Goal: Task Accomplishment & Management: Manage account settings

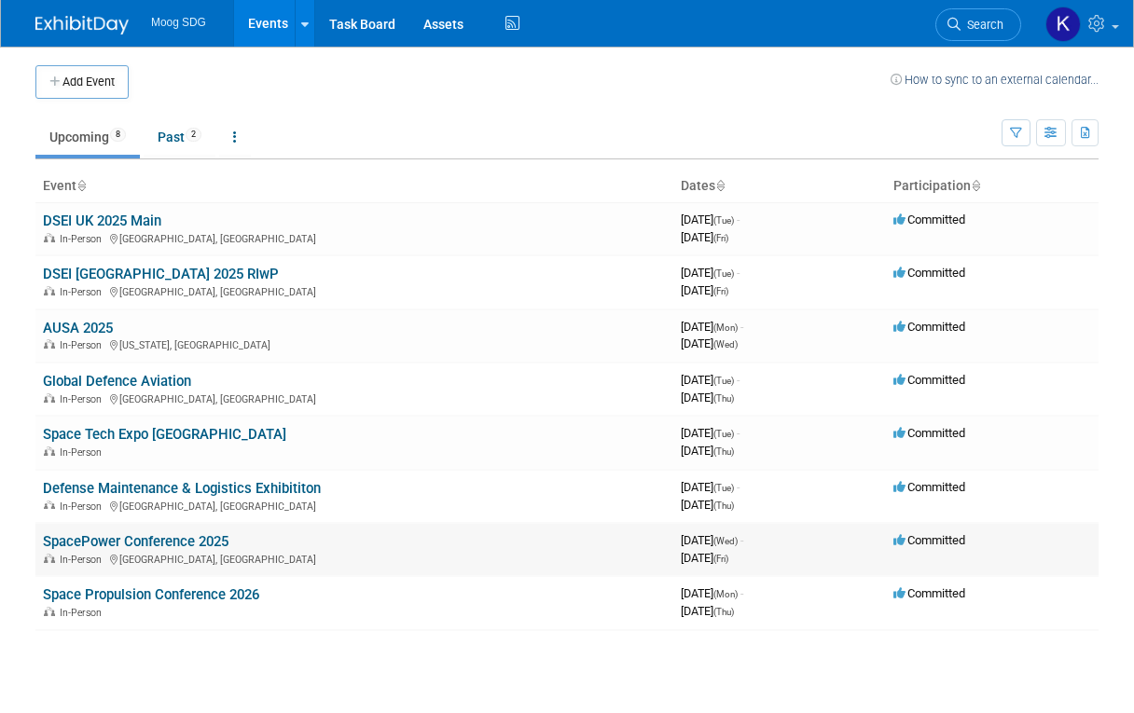
click at [149, 549] on link "SpacePower Conference 2025" at bounding box center [136, 541] width 186 height 17
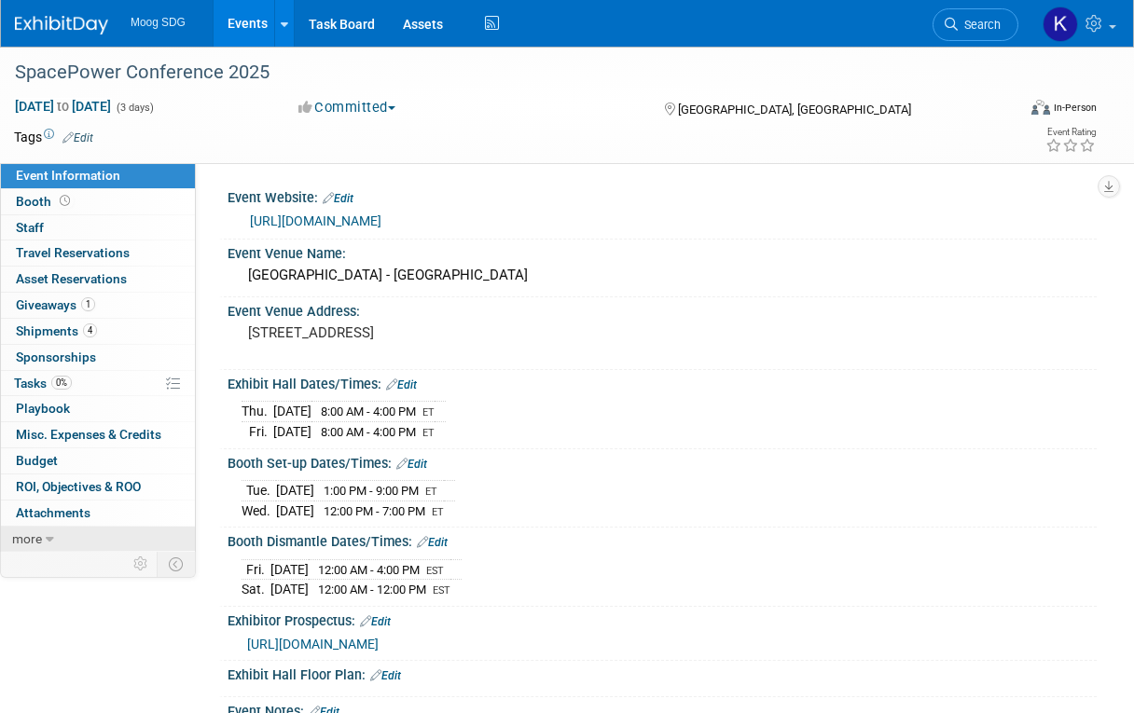
click at [20, 540] on span "more" at bounding box center [27, 538] width 30 height 15
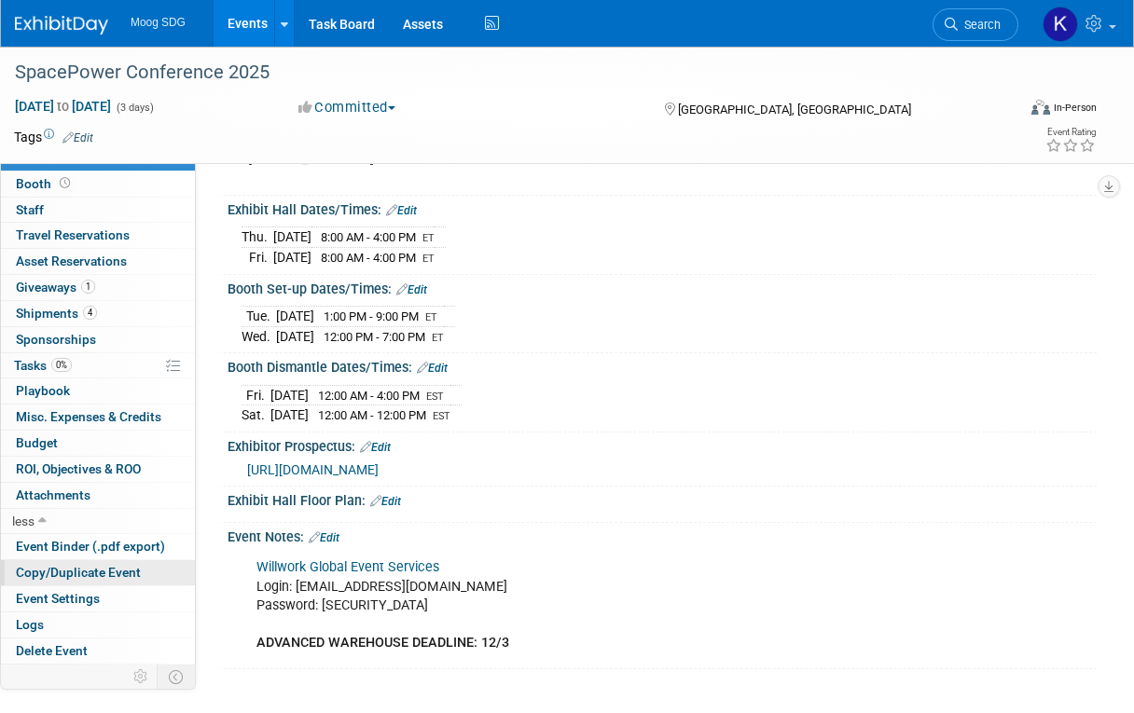
scroll to position [186, 0]
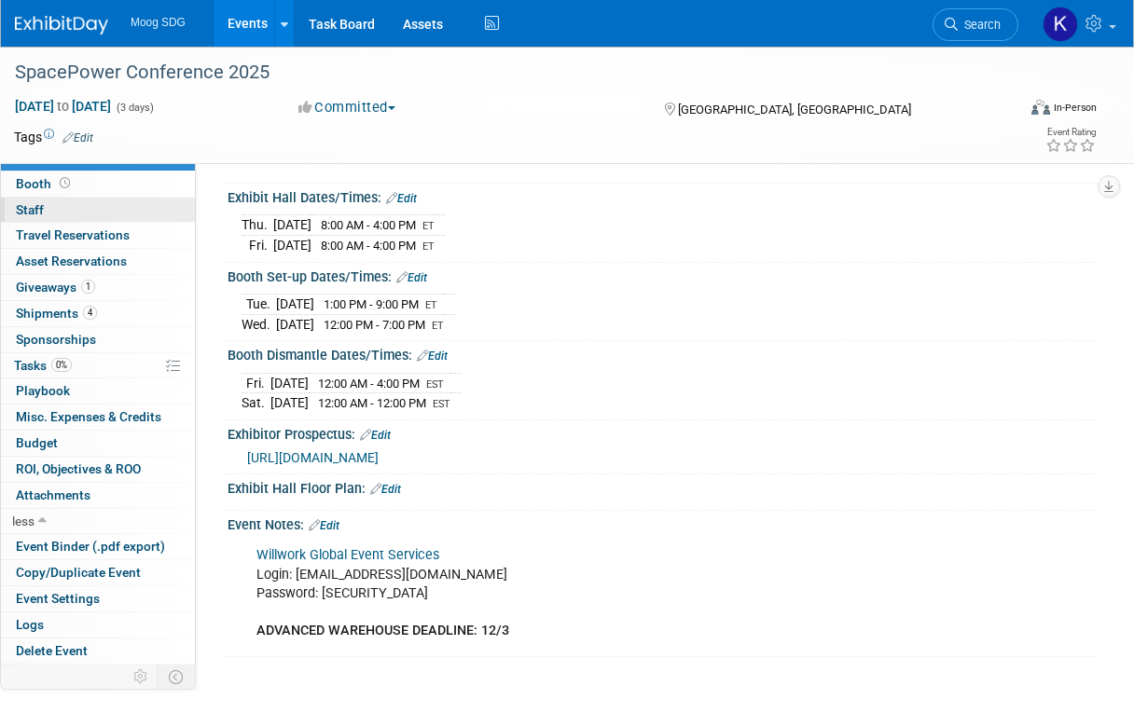
click at [70, 203] on link "0 Staff 0" at bounding box center [98, 210] width 194 height 25
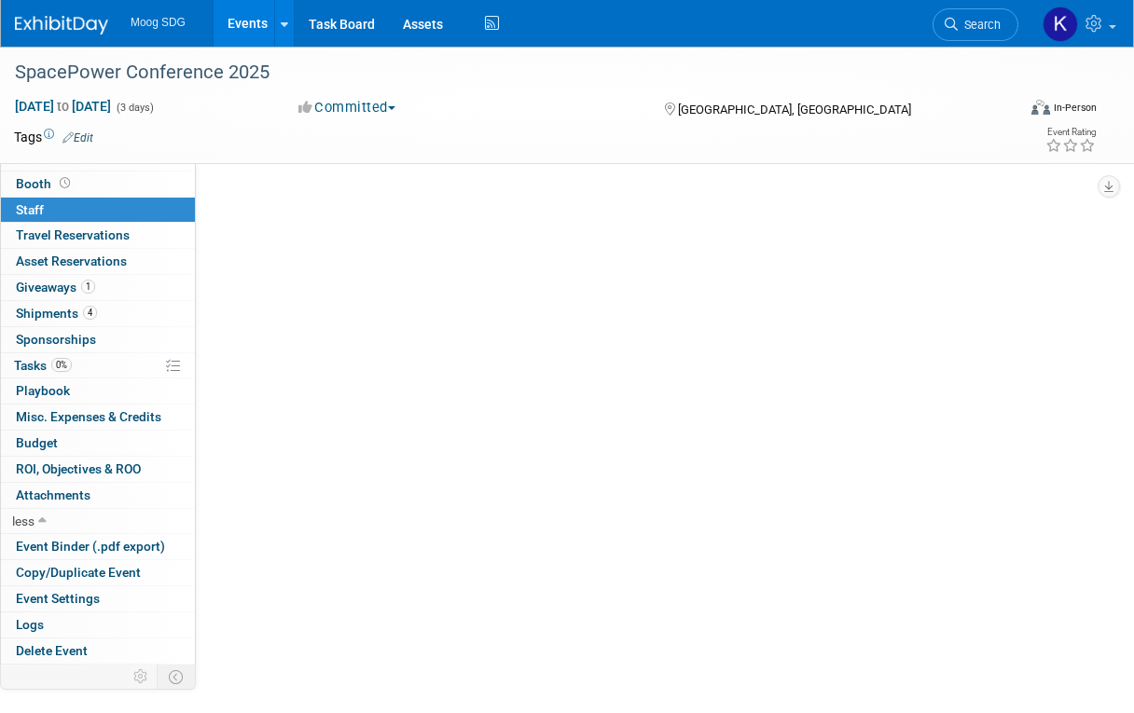
scroll to position [0, 0]
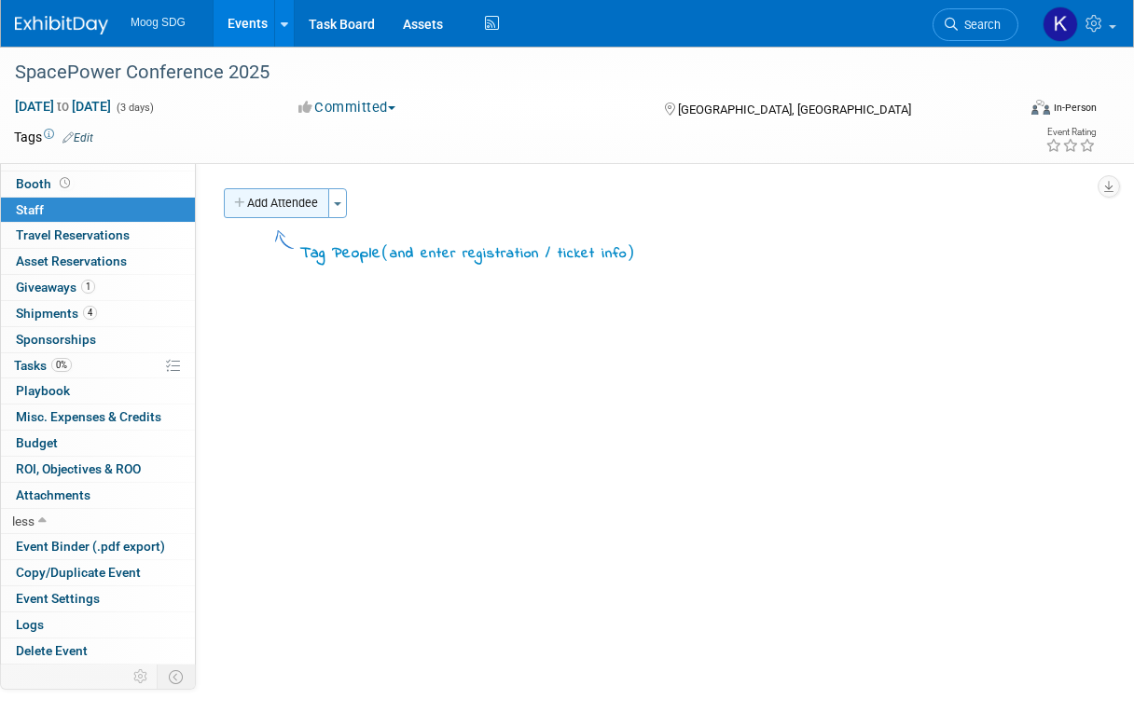
click at [278, 211] on button "Add Attendee" at bounding box center [276, 203] width 105 height 30
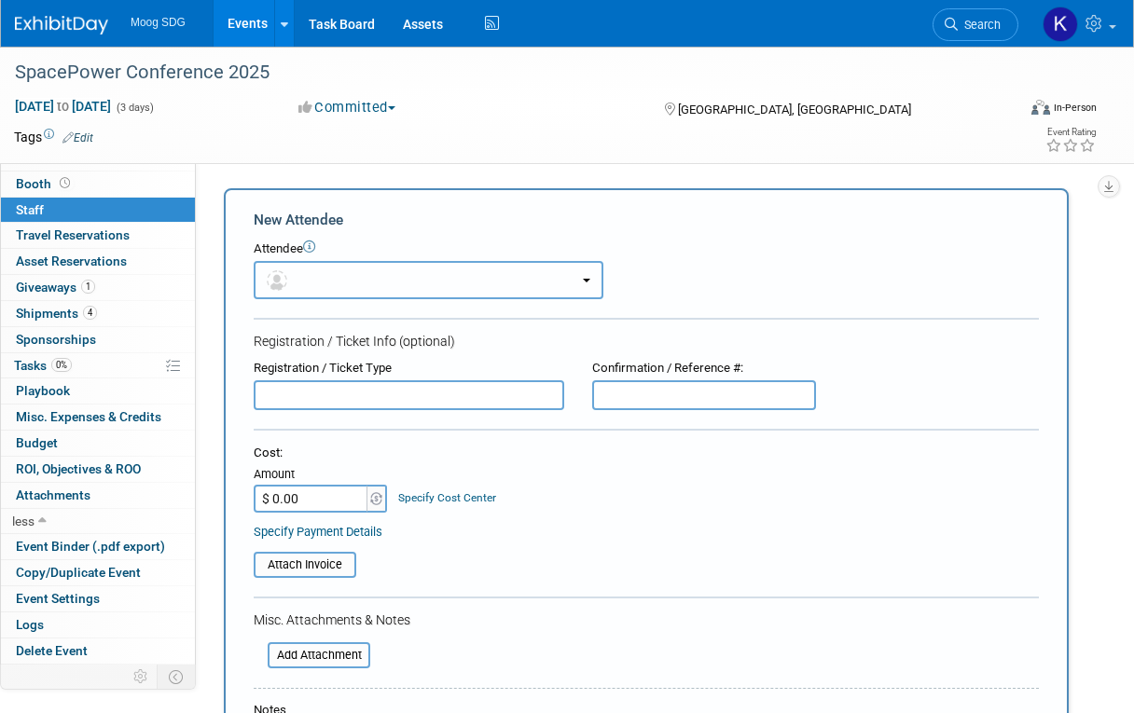
click at [400, 288] on button "button" at bounding box center [429, 280] width 350 height 38
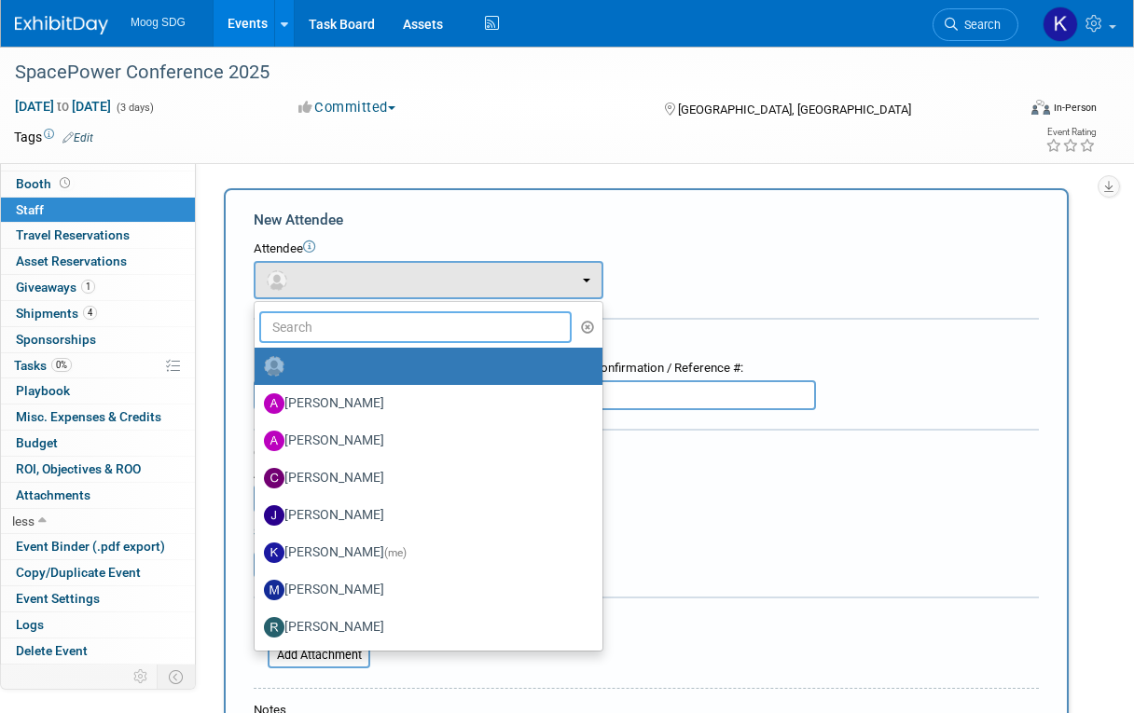
click at [415, 327] on input "text" at bounding box center [415, 327] width 312 height 32
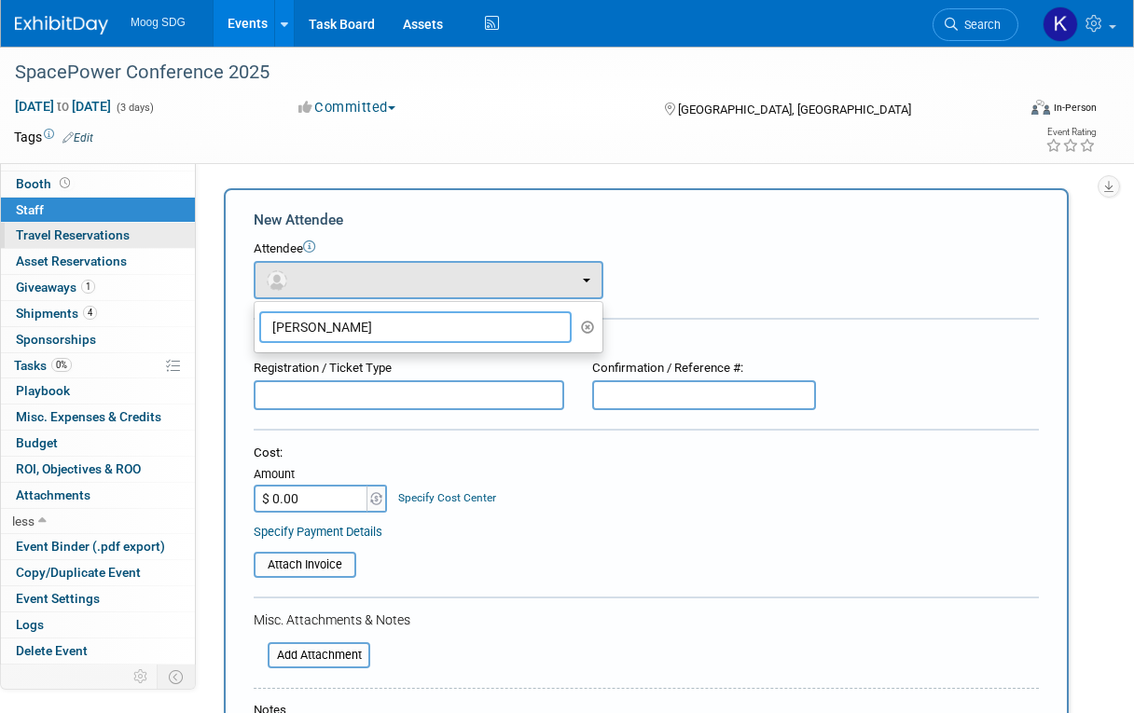
type input "Atkins"
click at [62, 240] on span "Travel Reservations 0" at bounding box center [73, 234] width 114 height 15
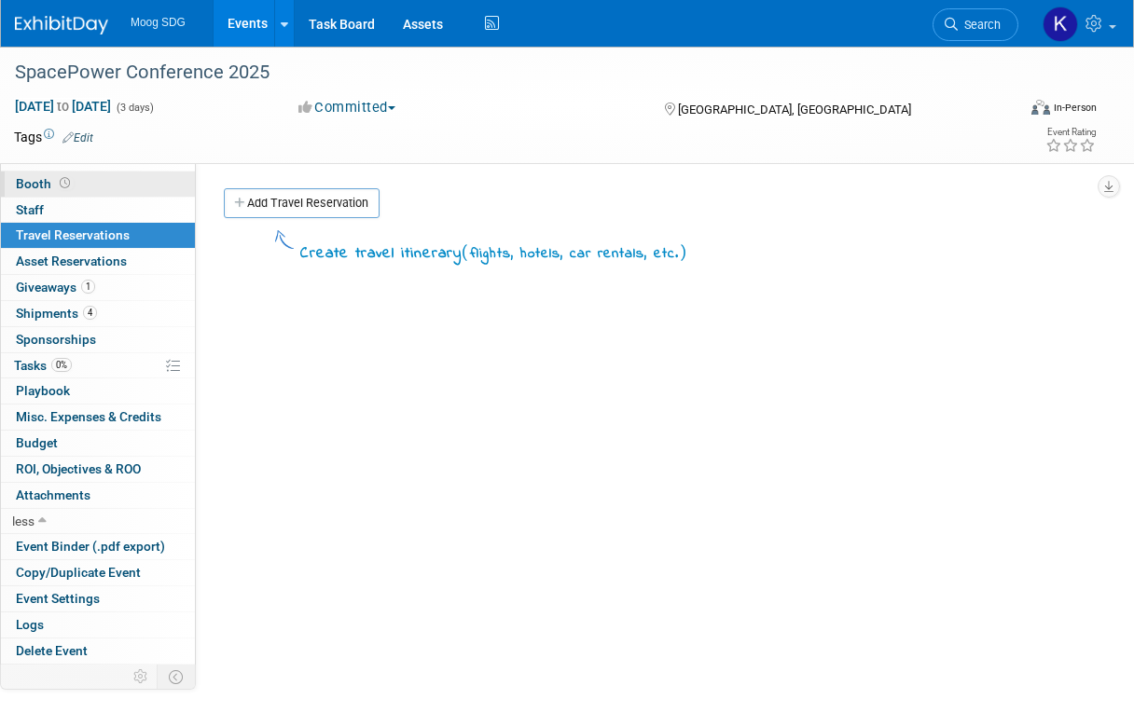
click at [35, 182] on span "Booth" at bounding box center [45, 183] width 58 height 15
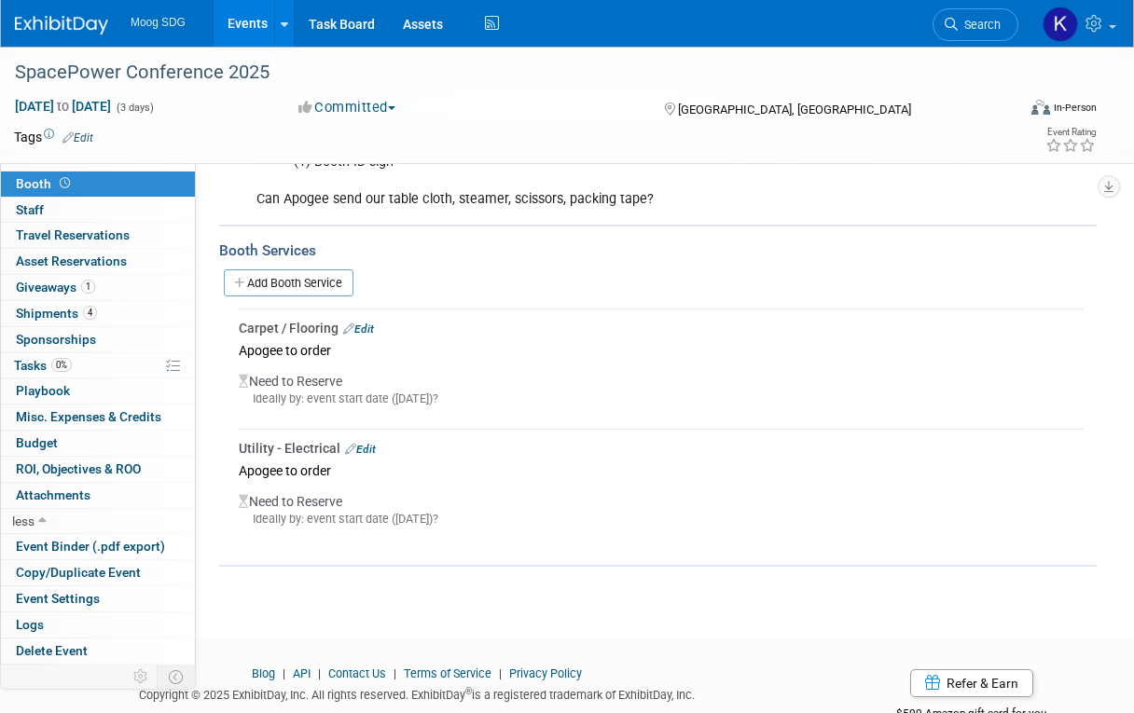
scroll to position [482, 0]
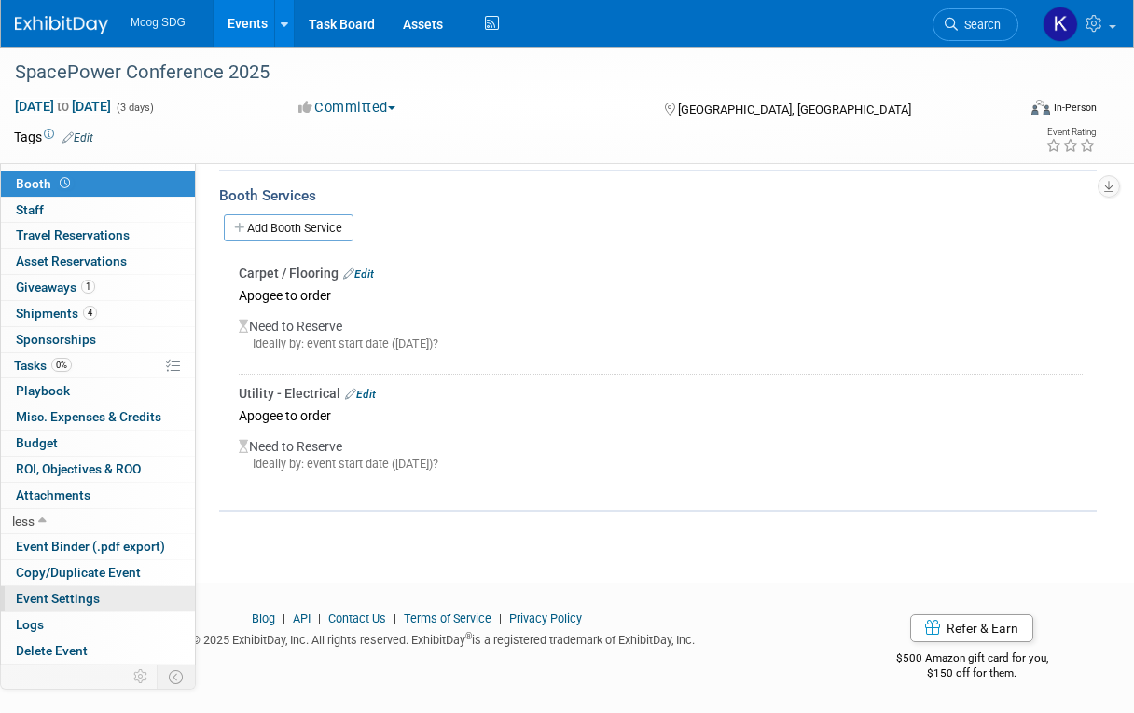
click at [132, 599] on link "Event Settings" at bounding box center [98, 598] width 194 height 25
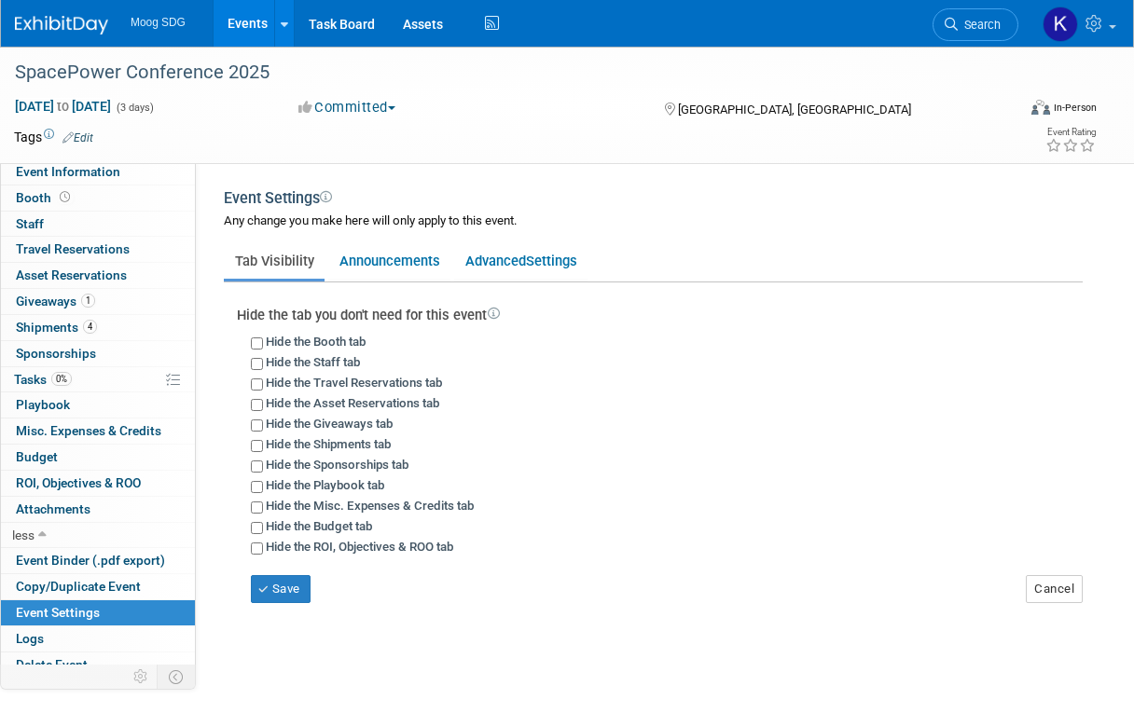
scroll to position [0, 0]
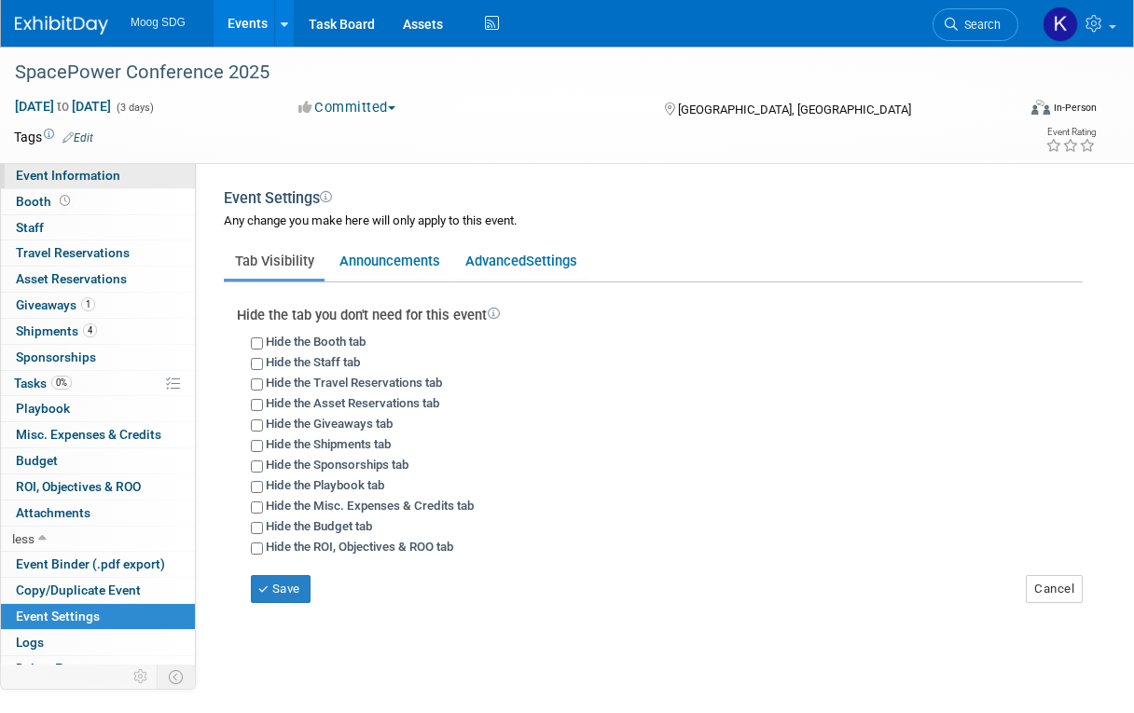
click at [105, 172] on span "Event Information" at bounding box center [68, 175] width 104 height 15
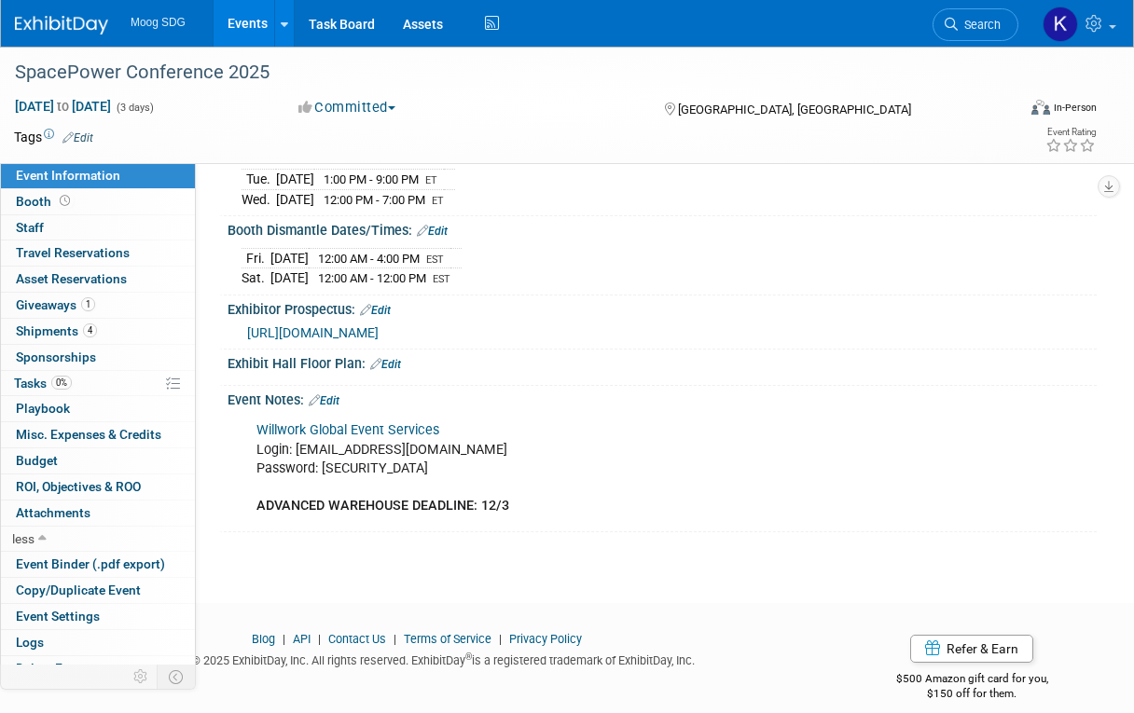
scroll to position [328, 0]
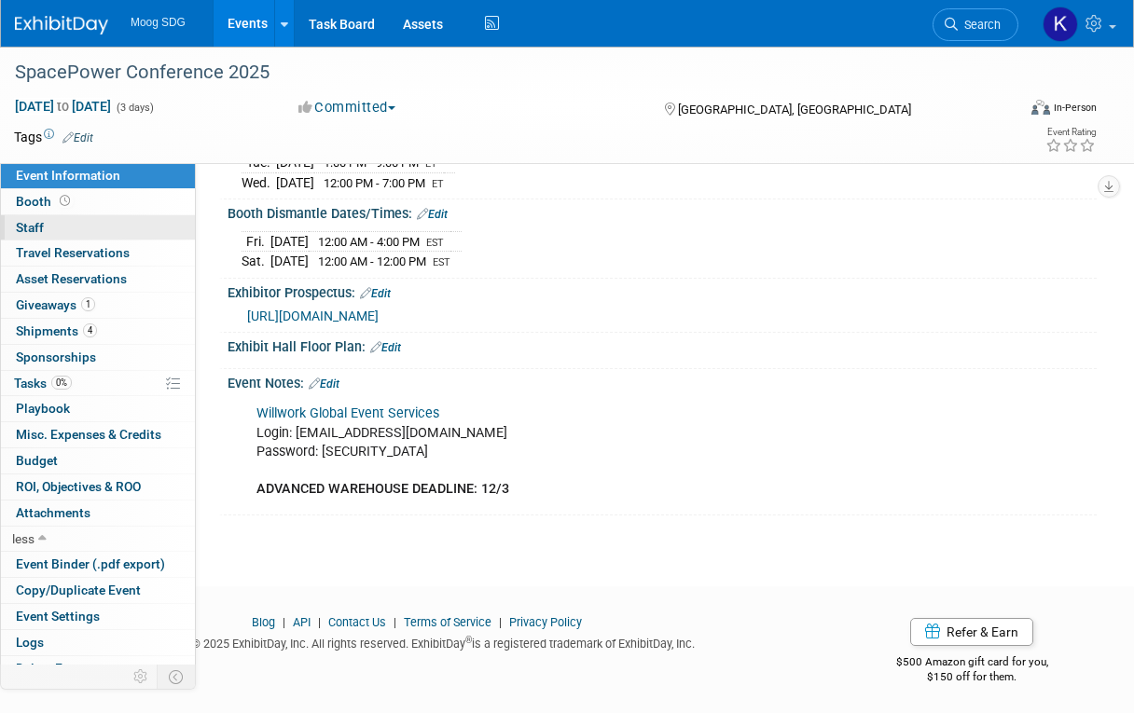
click at [66, 229] on link "0 Staff 0" at bounding box center [98, 227] width 194 height 25
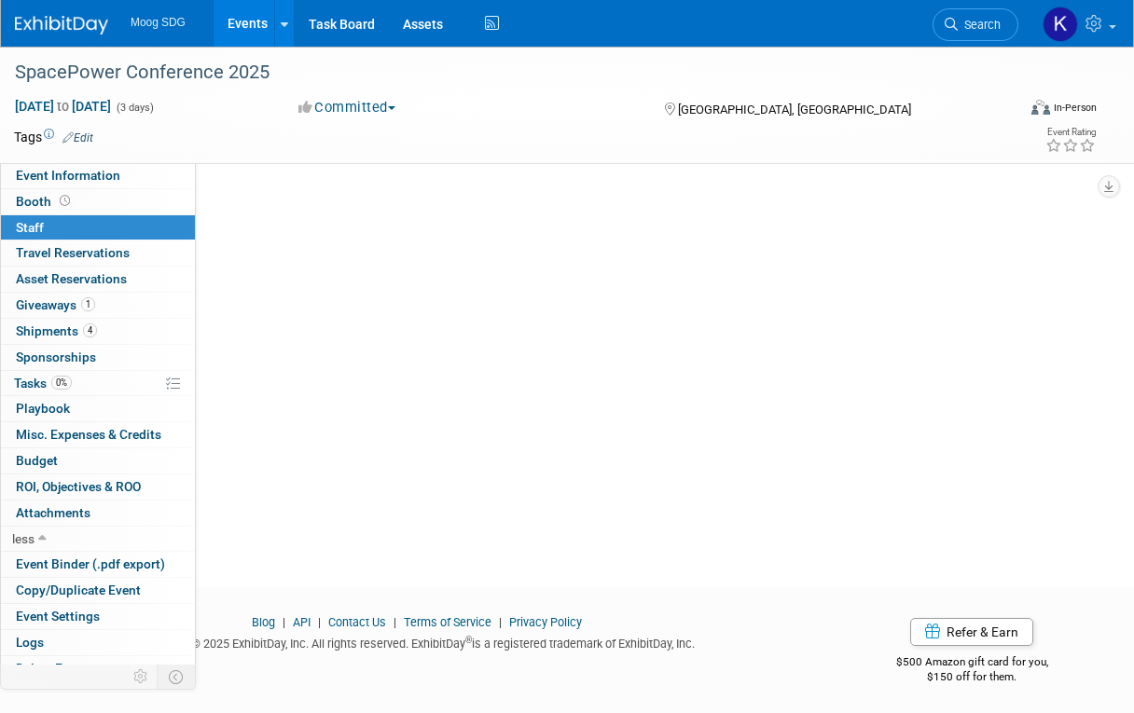
scroll to position [0, 0]
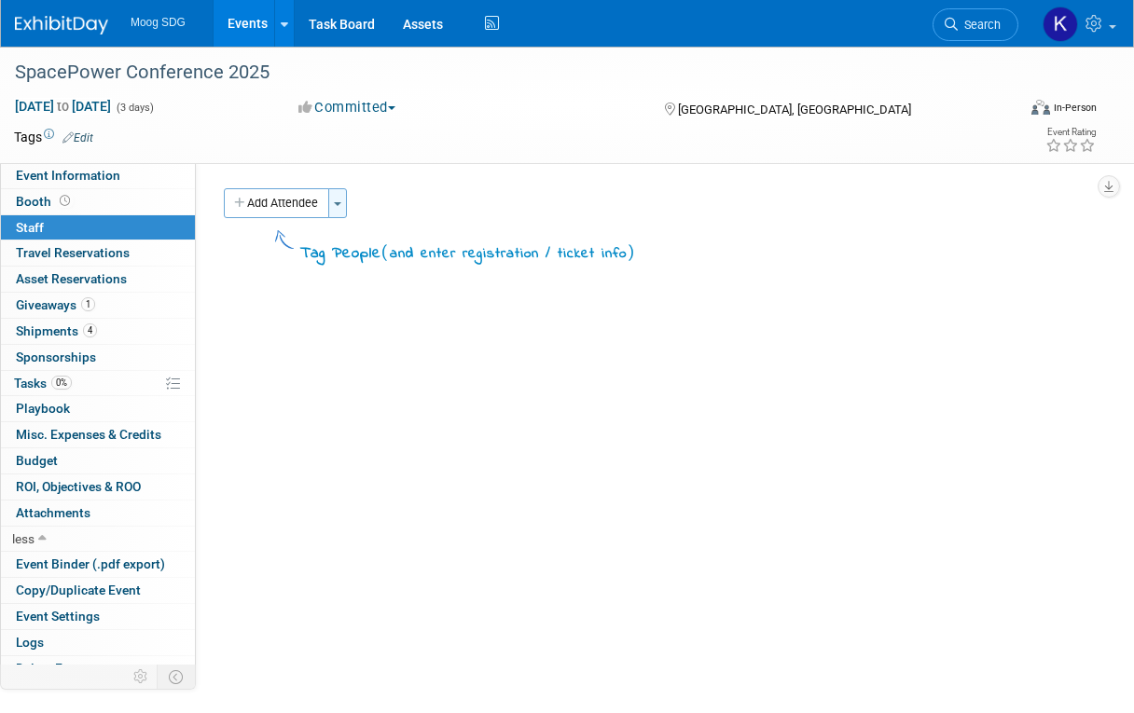
click at [341, 202] on span "button" at bounding box center [337, 204] width 7 height 4
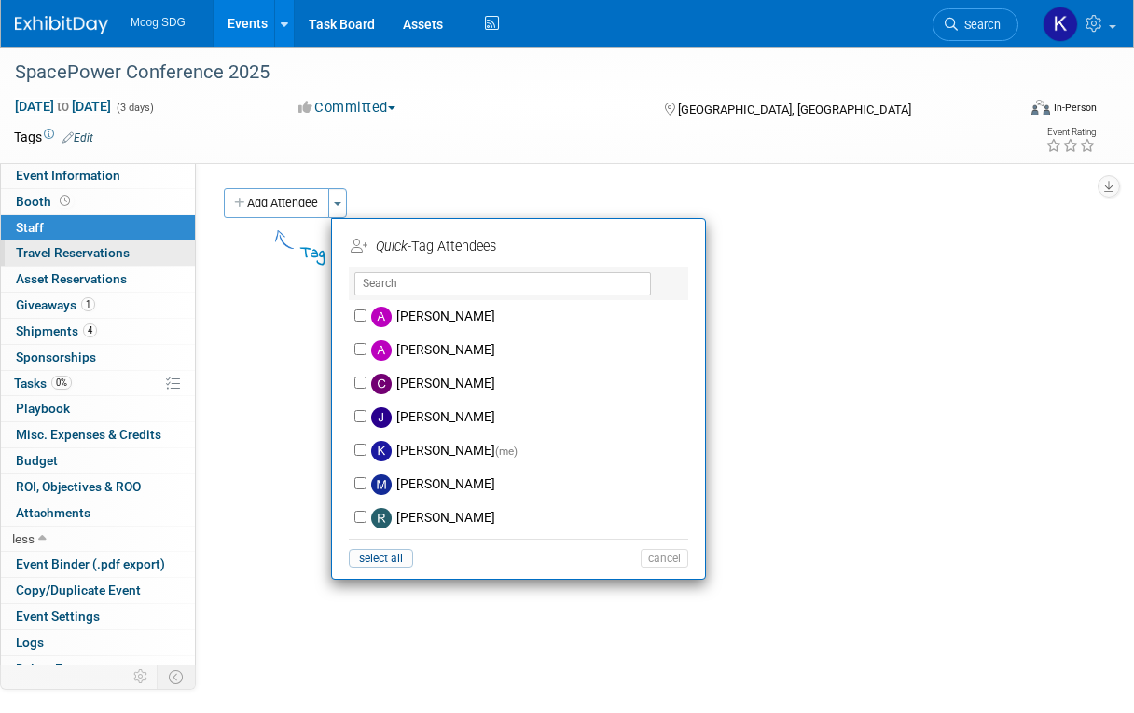
click at [51, 255] on span "Travel Reservations 0" at bounding box center [73, 252] width 114 height 15
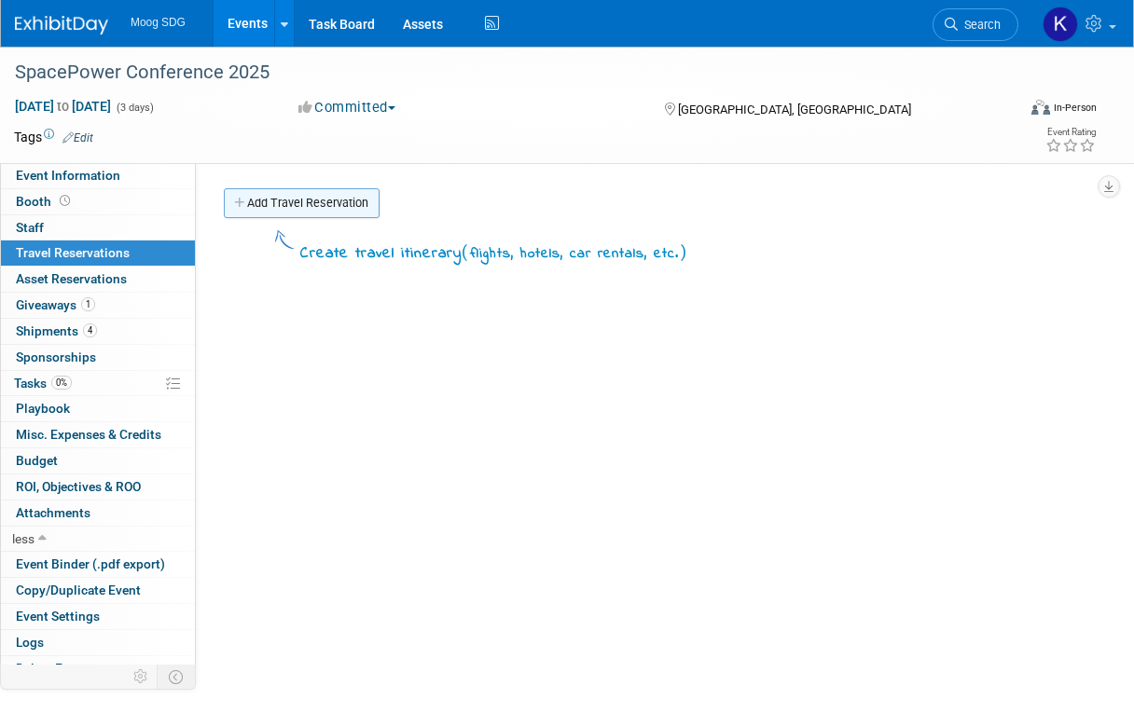
click at [274, 208] on link "Add Travel Reservation" at bounding box center [302, 203] width 156 height 30
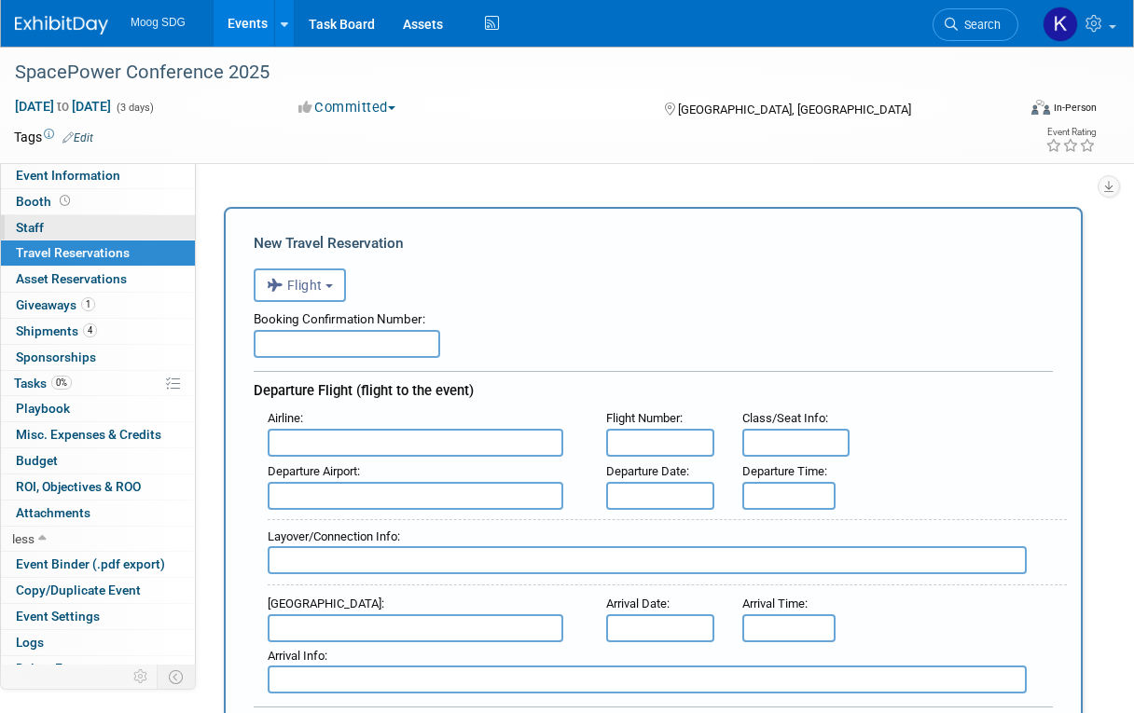
click at [52, 231] on link "0 Staff 0" at bounding box center [98, 227] width 194 height 25
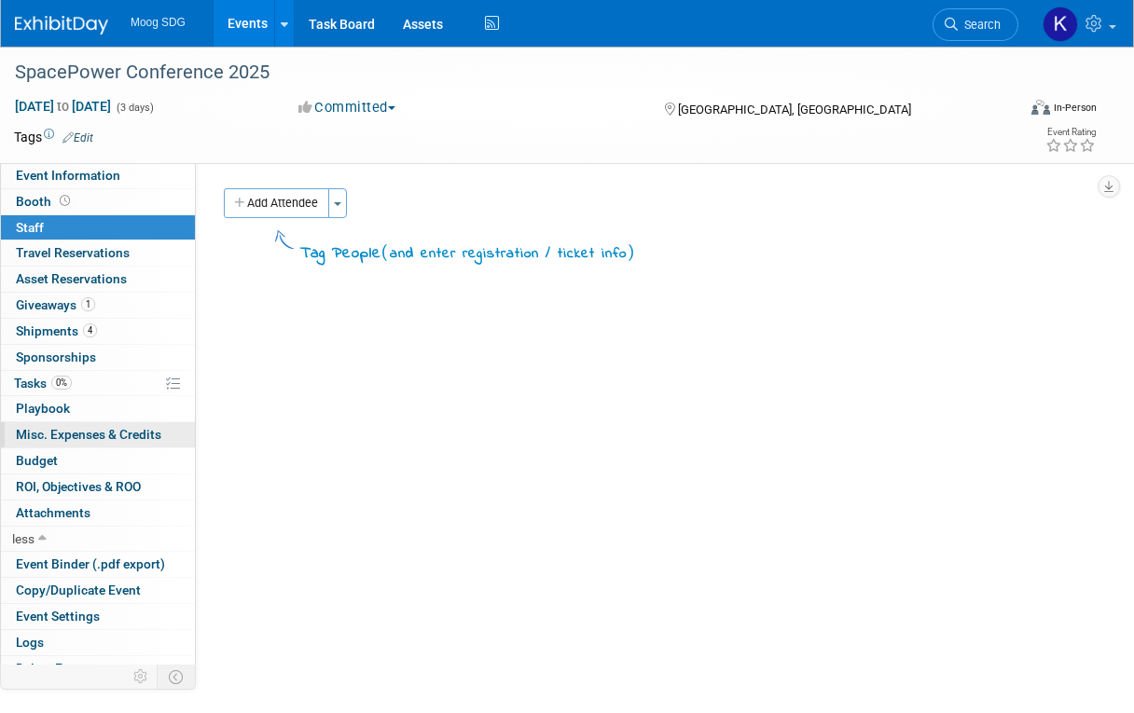
click at [74, 430] on span "Misc. Expenses & Credits 0" at bounding box center [88, 434] width 145 height 15
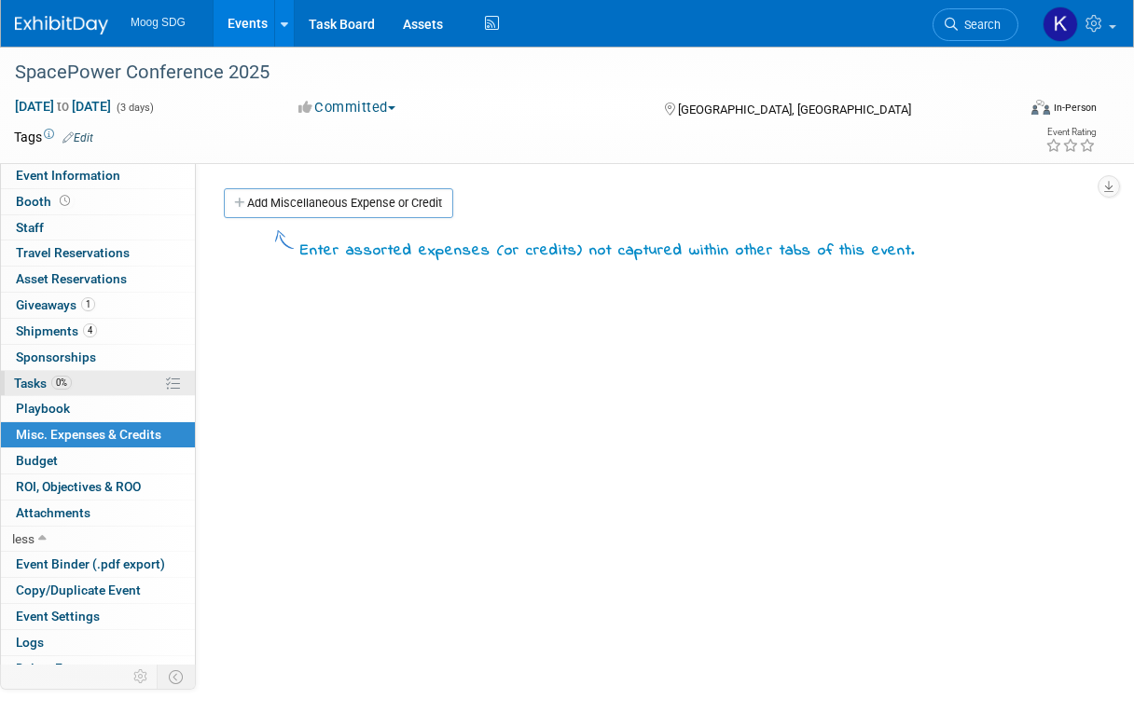
click at [78, 394] on link "0% Tasks 0%" at bounding box center [98, 383] width 194 height 25
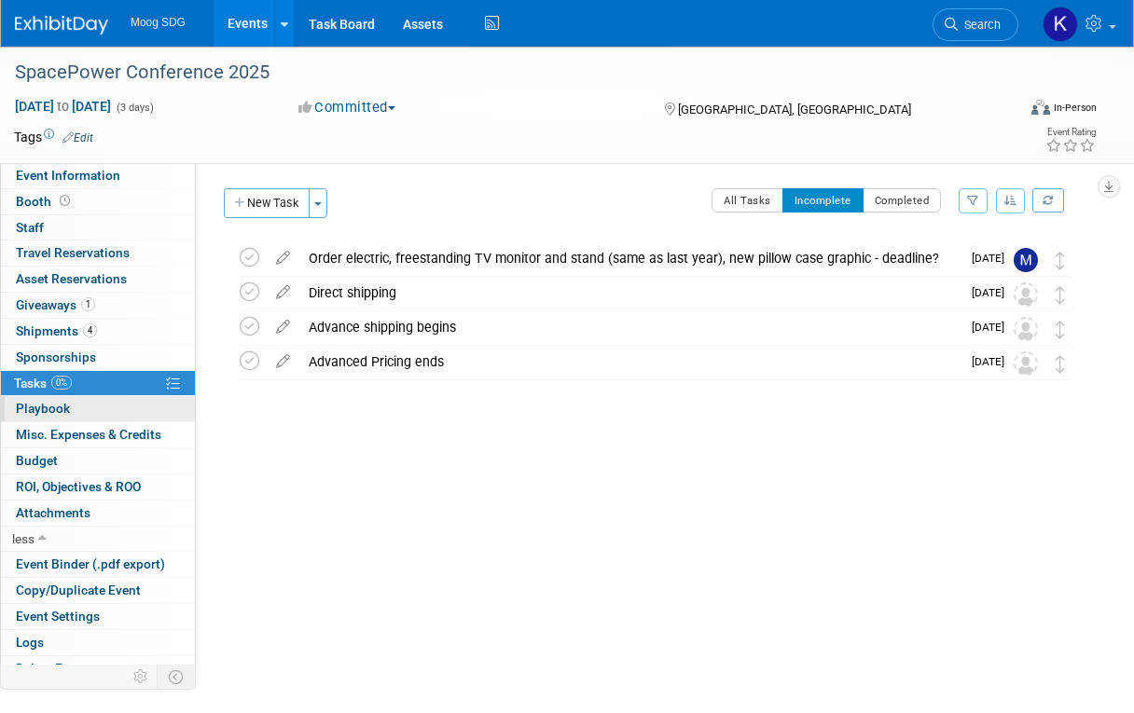
click at [79, 404] on link "0 Playbook 0" at bounding box center [98, 408] width 194 height 25
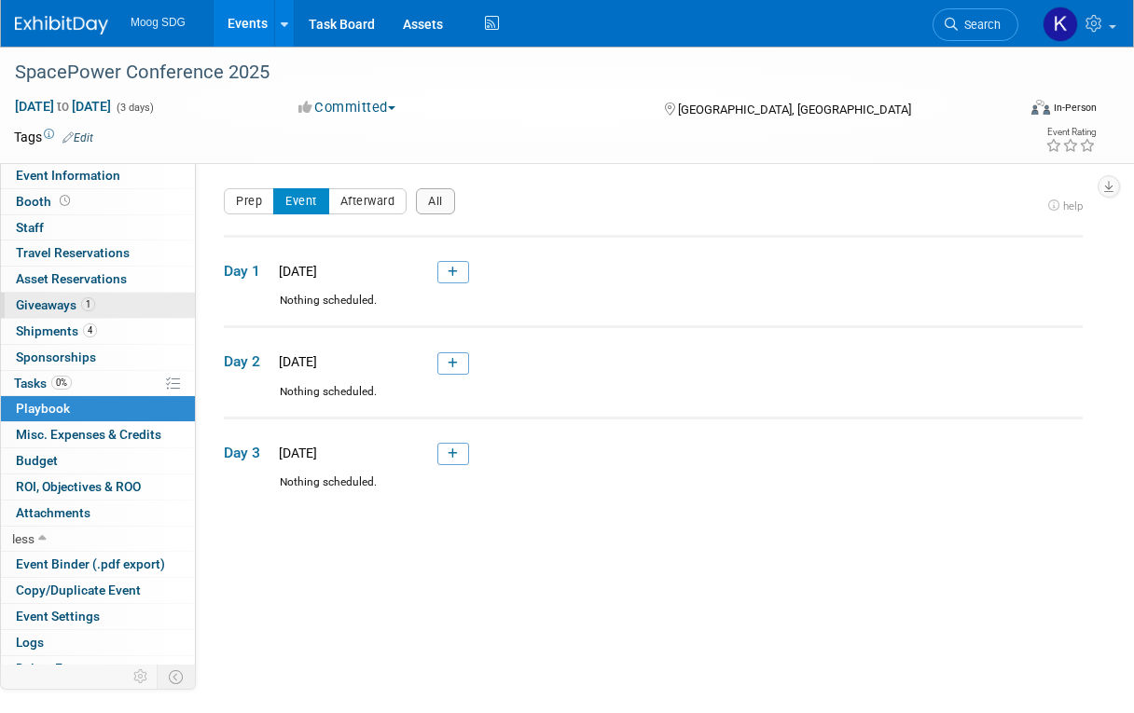
click at [92, 297] on span "1" at bounding box center [88, 304] width 14 height 14
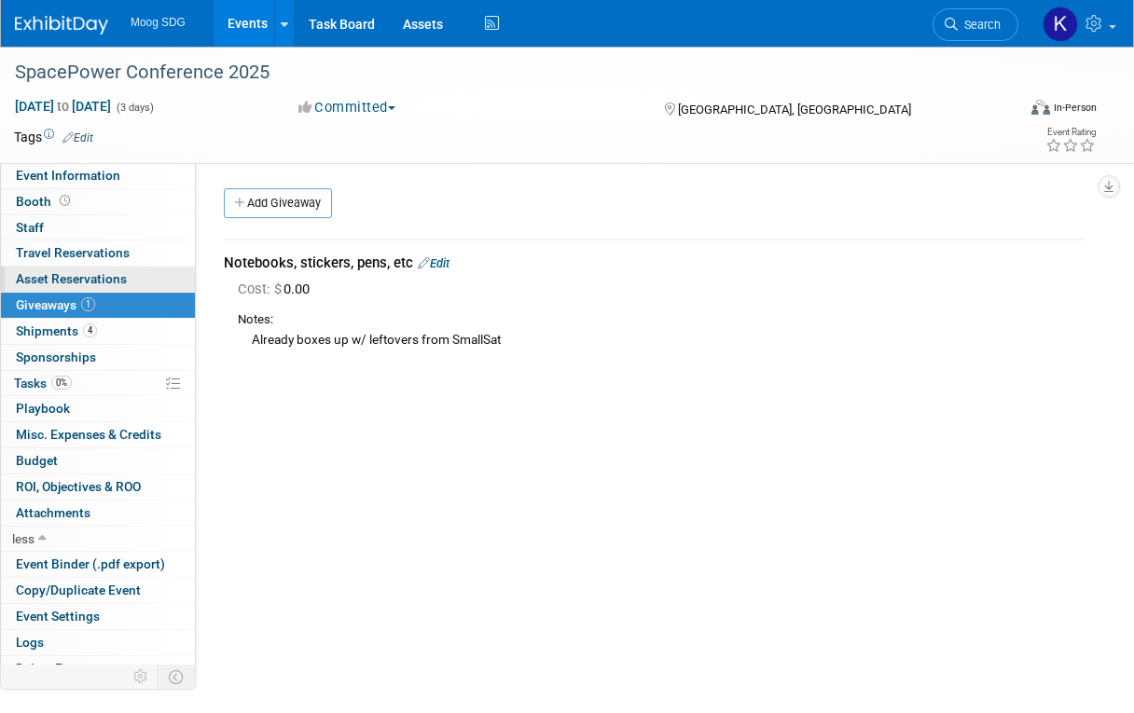
click at [103, 279] on span "Asset Reservations 0" at bounding box center [71, 278] width 111 height 15
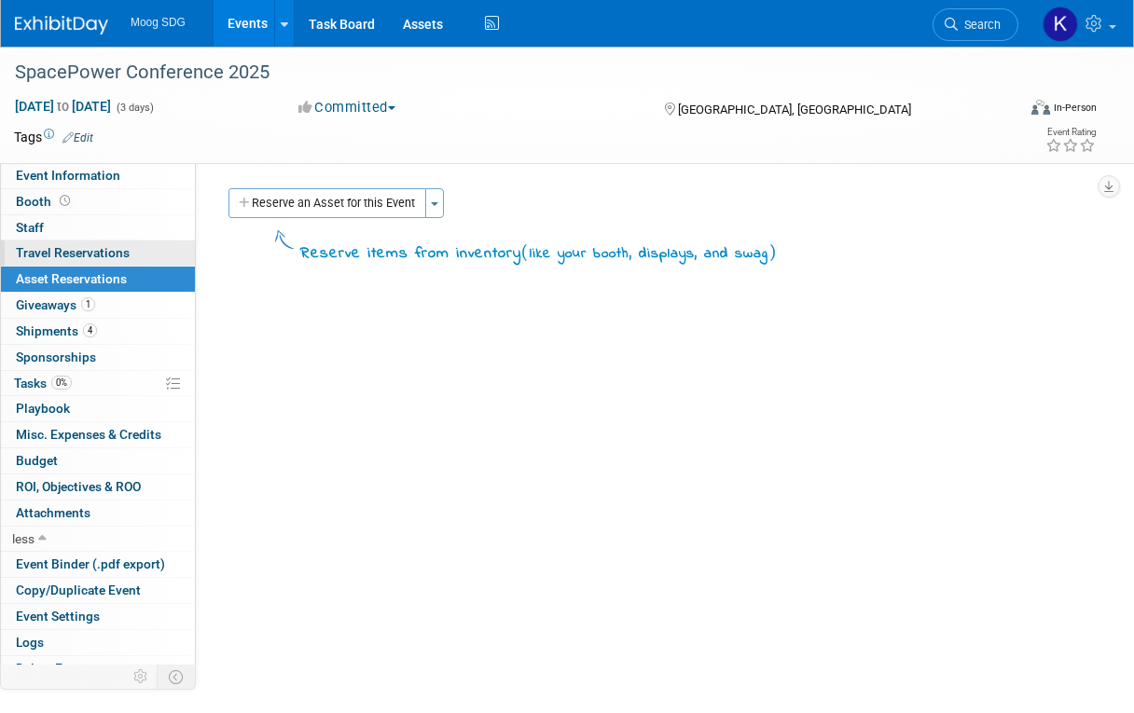
click at [103, 244] on link "0 Travel Reservations 0" at bounding box center [98, 253] width 194 height 25
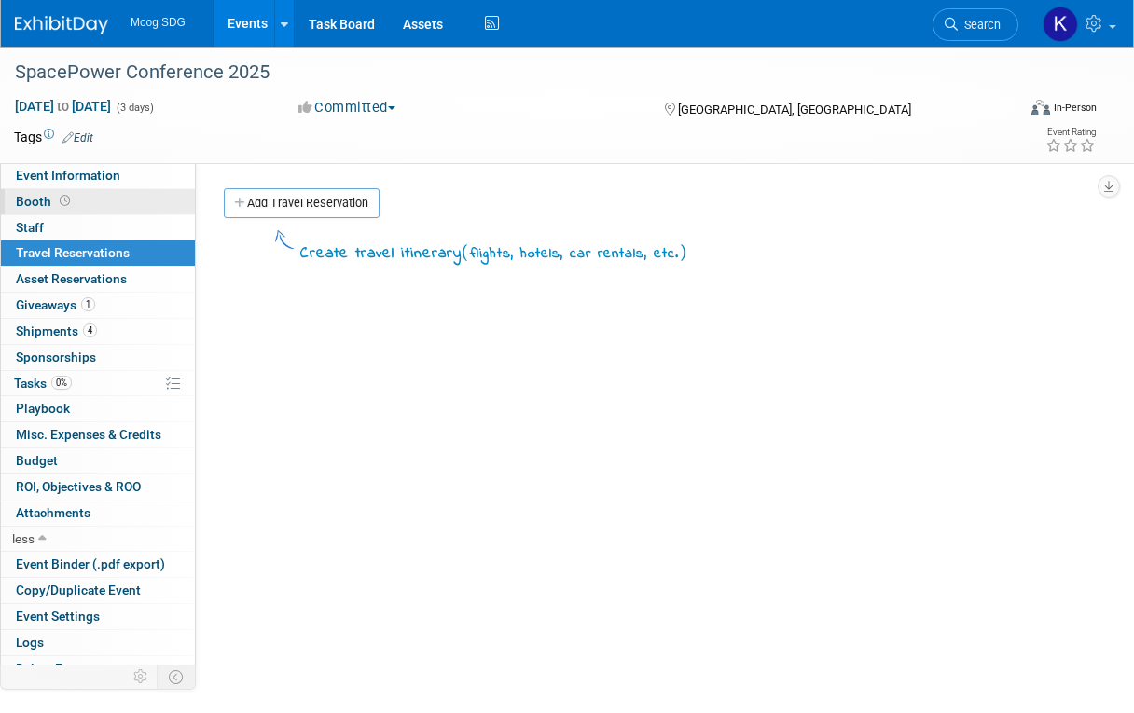
click at [44, 207] on span "Booth" at bounding box center [45, 201] width 58 height 15
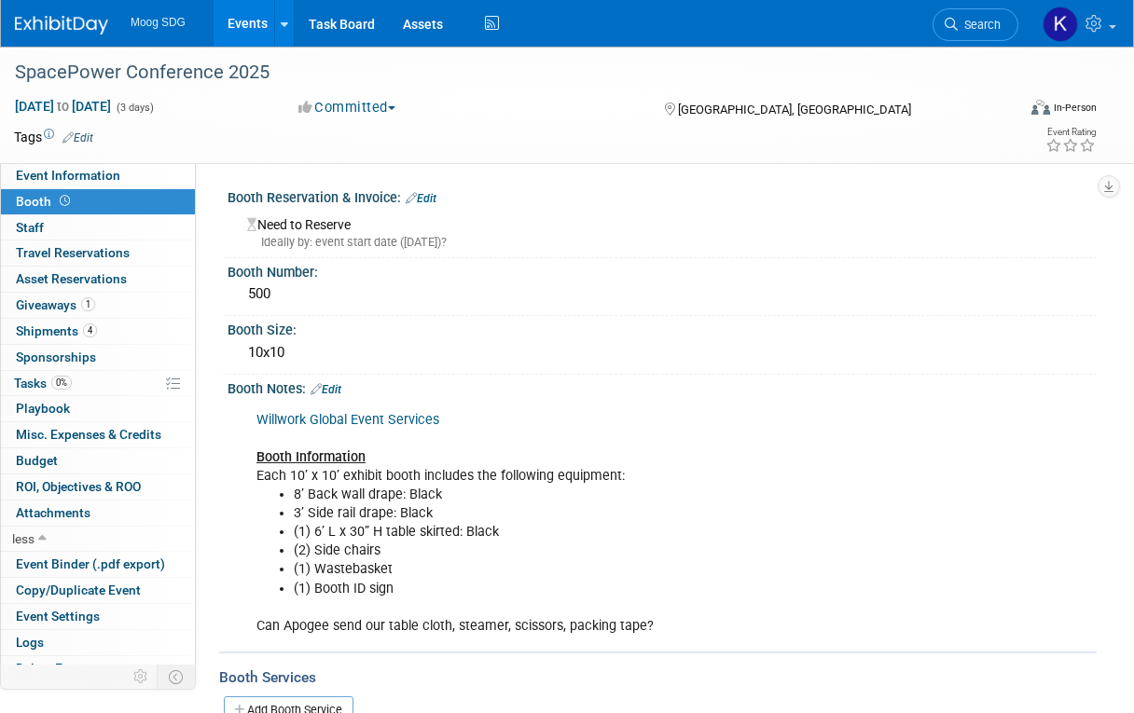
click at [341, 390] on link "Edit" at bounding box center [325, 389] width 31 height 13
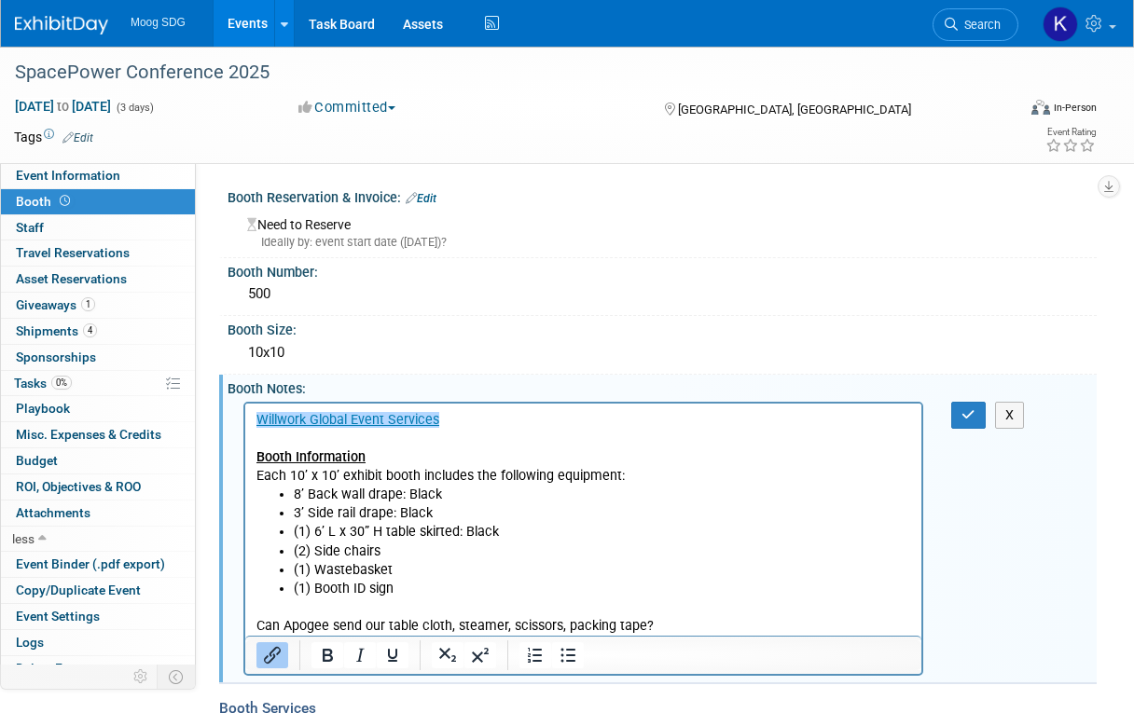
click at [256, 415] on link "﻿Willwork Global Event Services" at bounding box center [347, 419] width 183 height 16
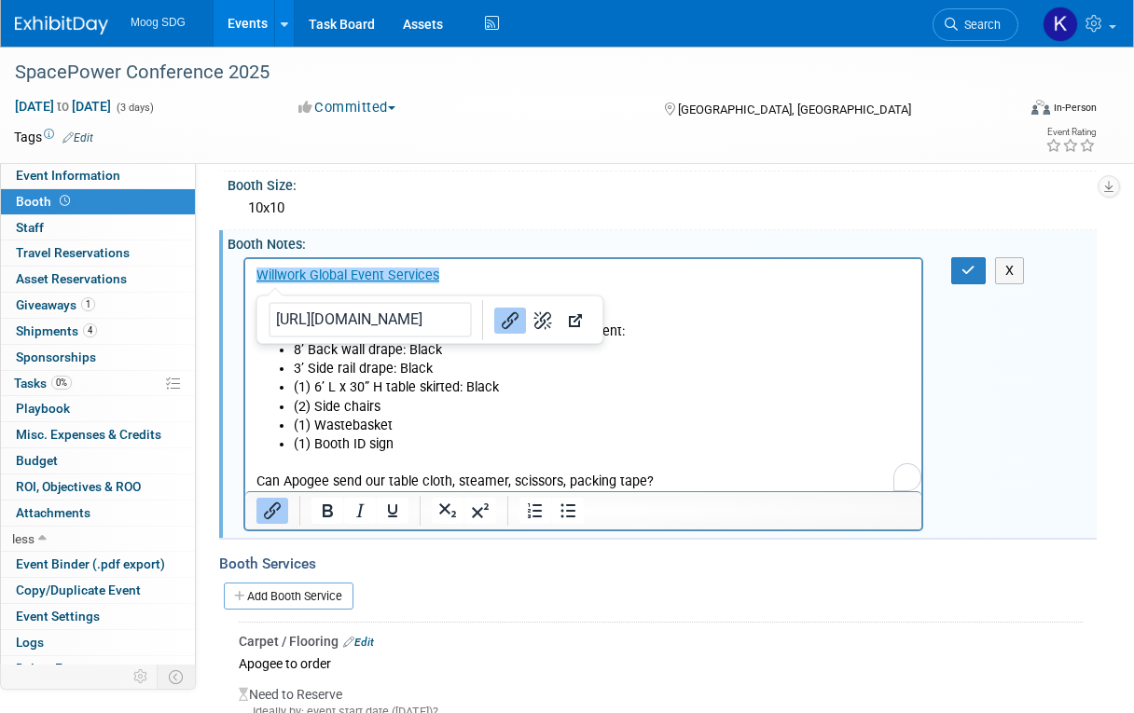
scroll to position [280, 0]
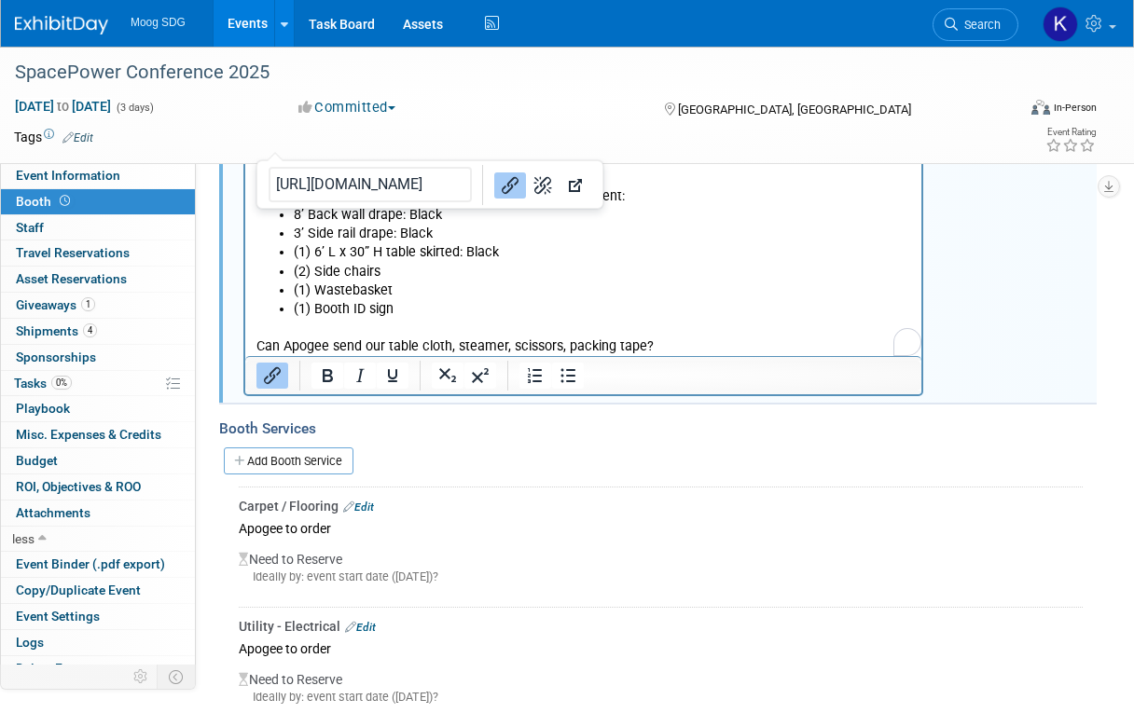
click at [655, 340] on p "Can Apogee send our table cloth, steamer, scissors, packing tape?" at bounding box center [583, 336] width 654 height 37
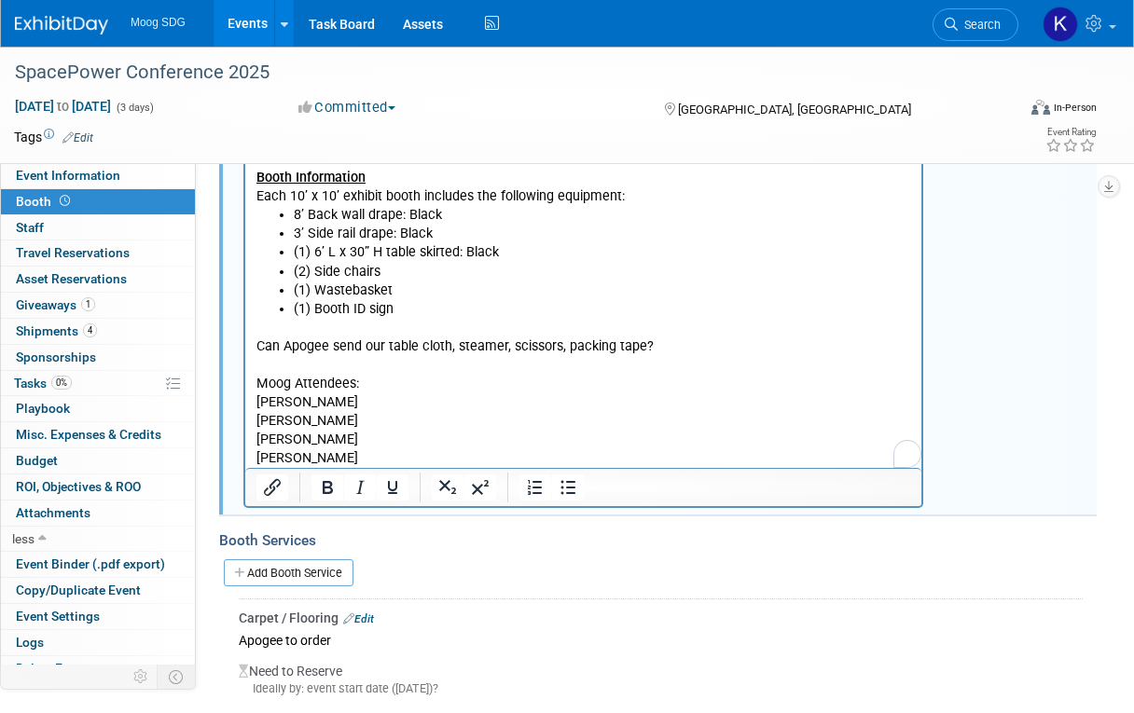
click at [283, 442] on p "Chester Crone" at bounding box center [583, 439] width 654 height 19
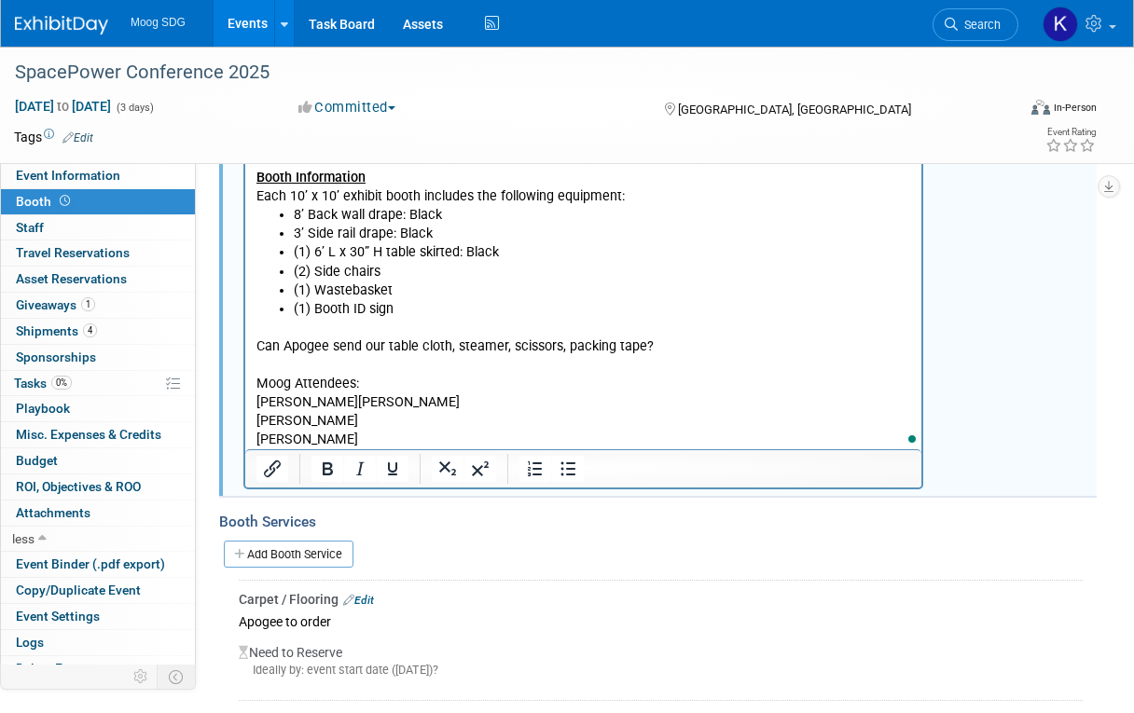
click at [319, 400] on p "Rob Atkins Chester Crone" at bounding box center [583, 401] width 654 height 19
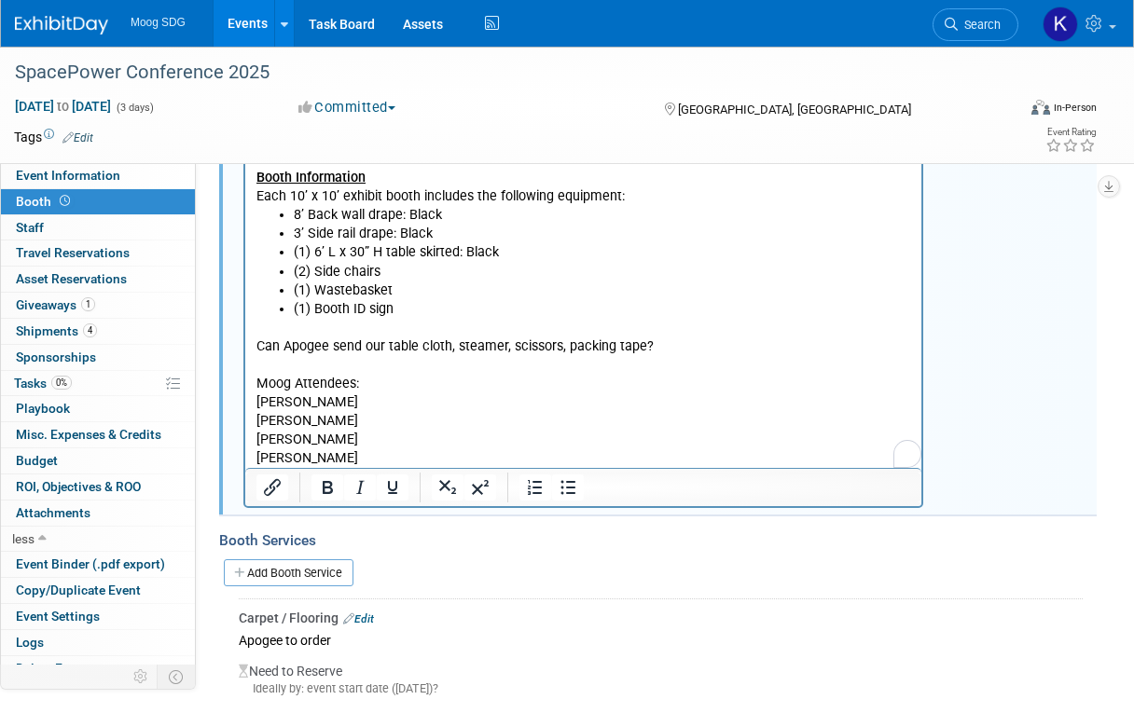
click at [322, 456] on p "Eric S" at bounding box center [583, 457] width 654 height 19
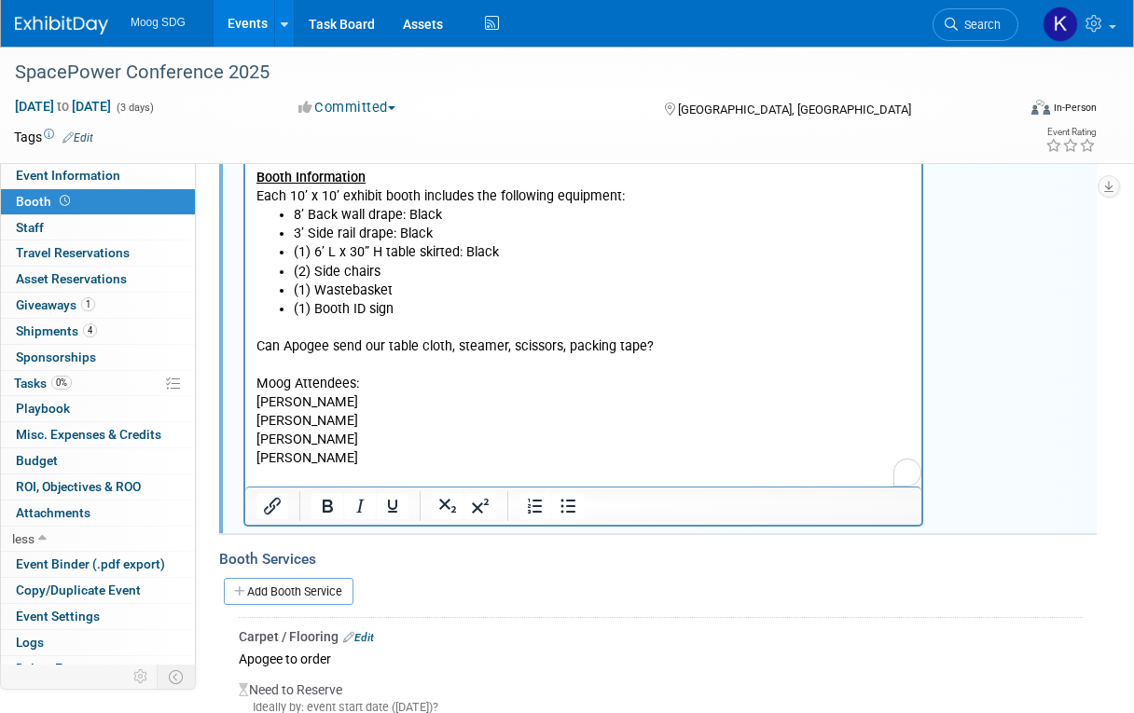
click at [325, 405] on p "Rob Atkins" at bounding box center [583, 401] width 654 height 19
click at [337, 421] on span "Chester Crone" at bounding box center [307, 420] width 102 height 16
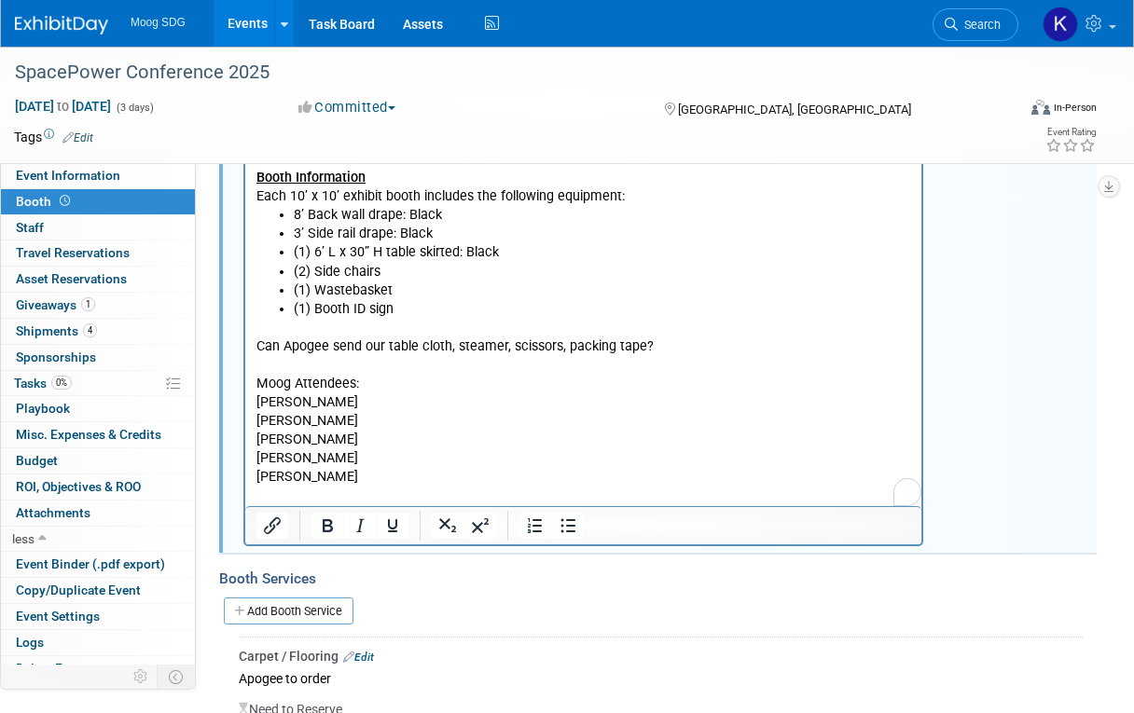
click at [256, 399] on p "Rob Atkins" at bounding box center [583, 401] width 654 height 19
drag, startPoint x: 256, startPoint y: 399, endPoint x: 358, endPoint y: 477, distance: 128.3
click at [358, 477] on body "Willwork Global Event Services Booth Information Each 10’ x 10’ exhibit booth i…" at bounding box center [583, 318] width 656 height 375
click at [544, 528] on icon "Numbered list" at bounding box center [535, 526] width 22 height 22
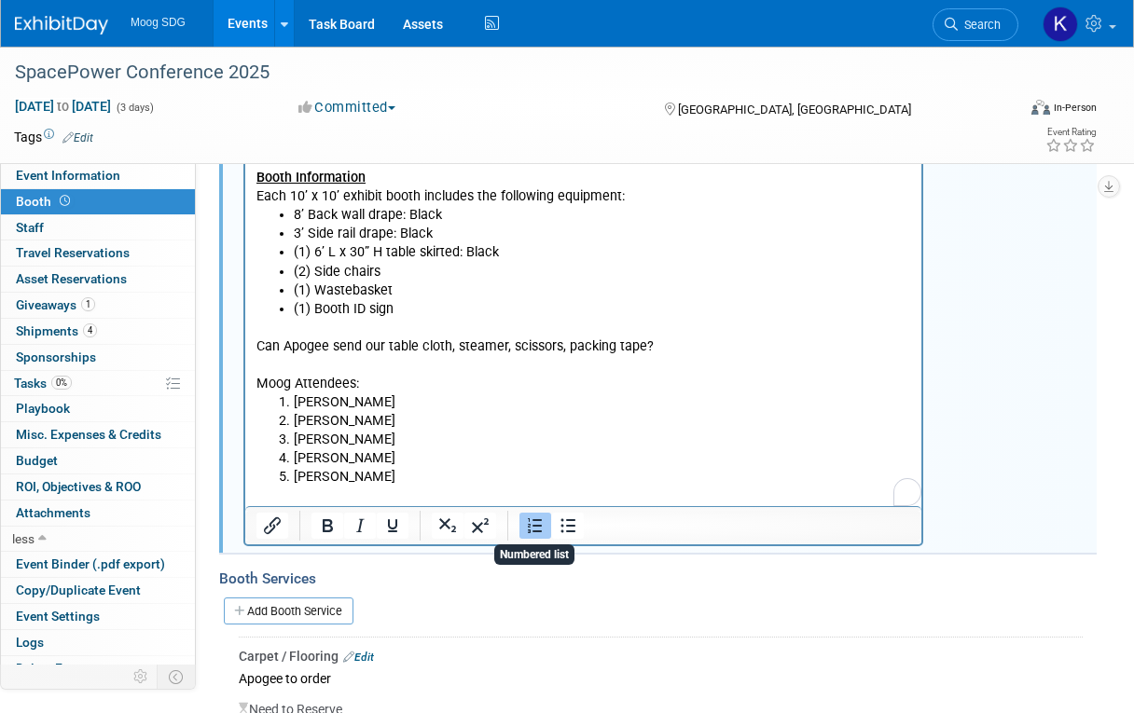
click at [474, 454] on li "Kent Narveson" at bounding box center [602, 457] width 617 height 19
drag, startPoint x: 402, startPoint y: 475, endPoint x: 433, endPoint y: 507, distance: 44.8
click at [245, 383] on html "Willwork Global Event Services Booth Information Each 10’ x 10’ exhibit booth i…" at bounding box center [583, 314] width 676 height 382
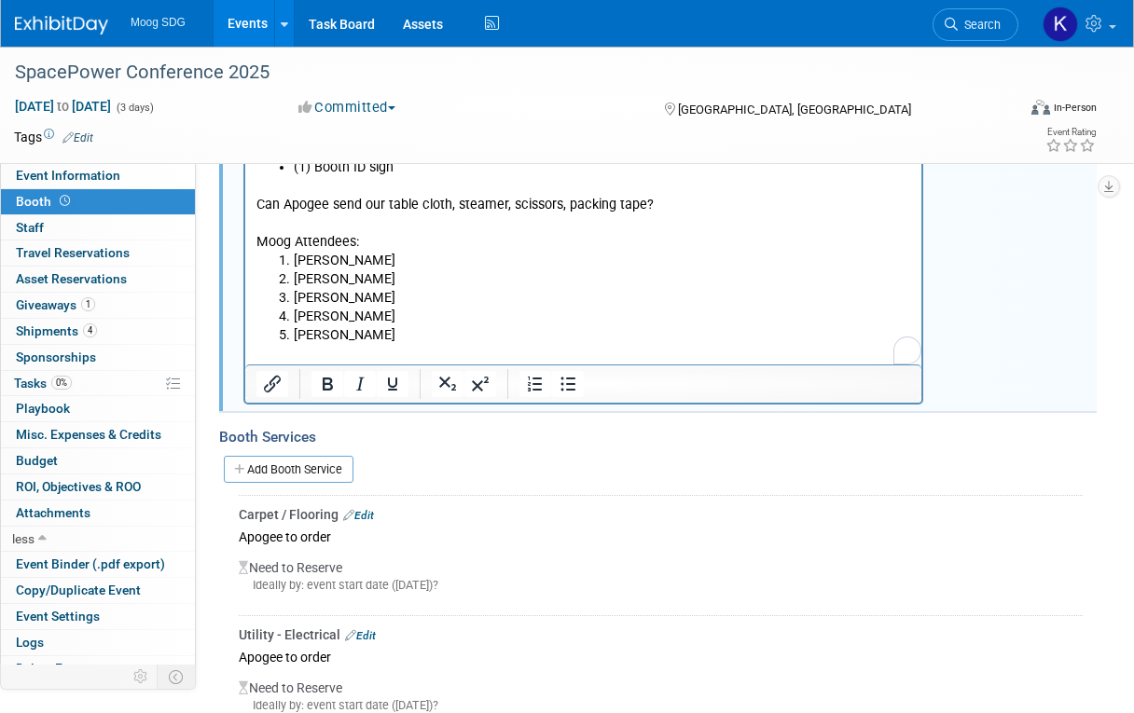
scroll to position [103, 0]
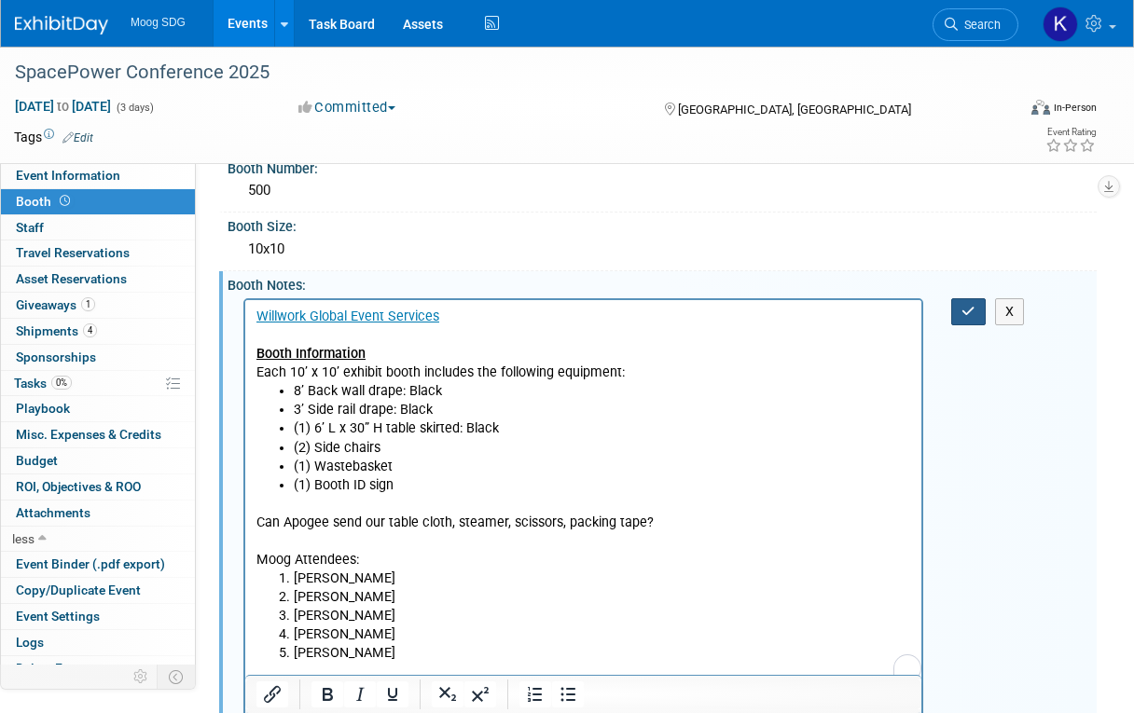
click at [973, 316] on icon "button" at bounding box center [968, 311] width 14 height 13
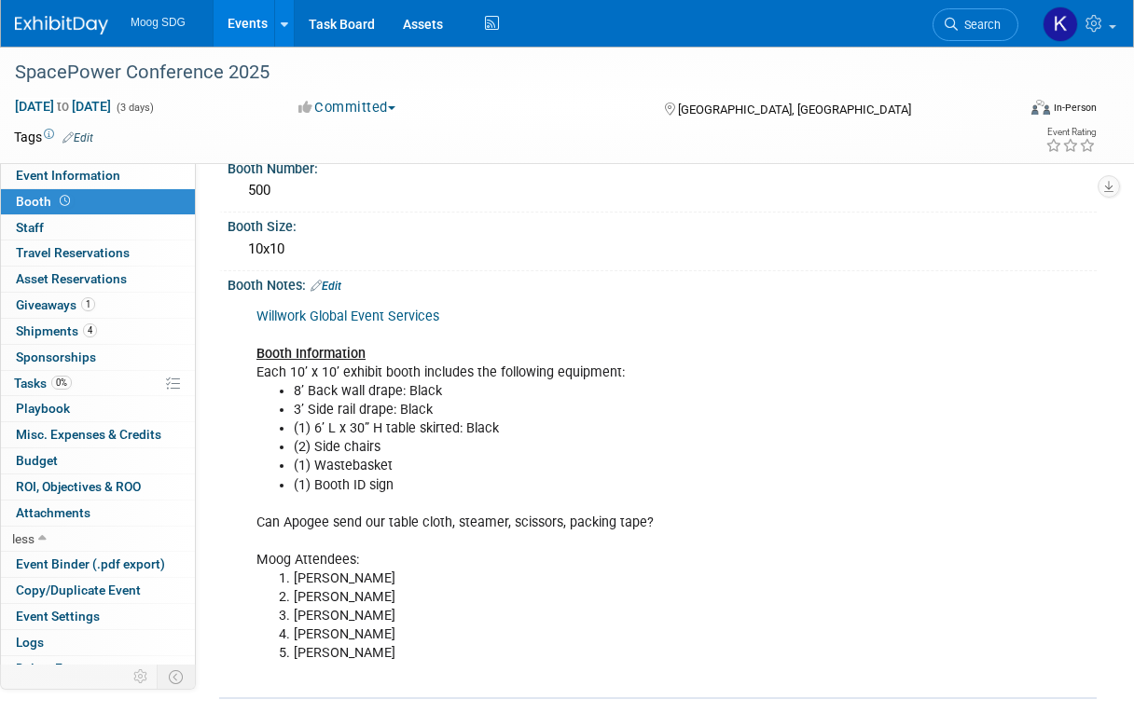
click at [1095, 457] on div "Willwork Global Event Services Booth Information Each 10’ x 10’ exhibit booth i…" at bounding box center [661, 494] width 869 height 400
